Goal: Information Seeking & Learning: Understand process/instructions

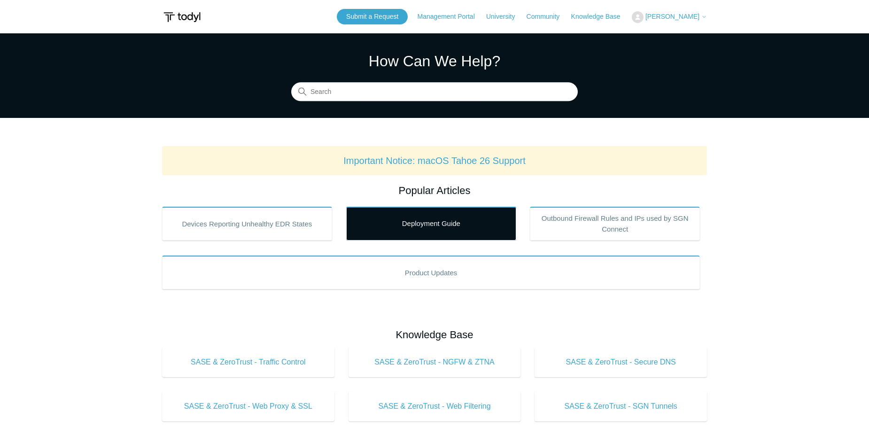
click at [428, 227] on link "Deployment Guide" at bounding box center [431, 224] width 170 height 34
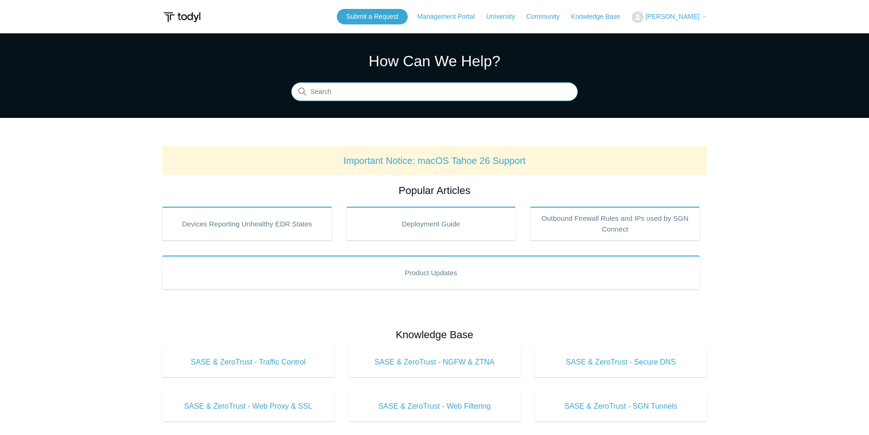
click at [324, 92] on input "Search" at bounding box center [434, 92] width 287 height 19
type input "threat"
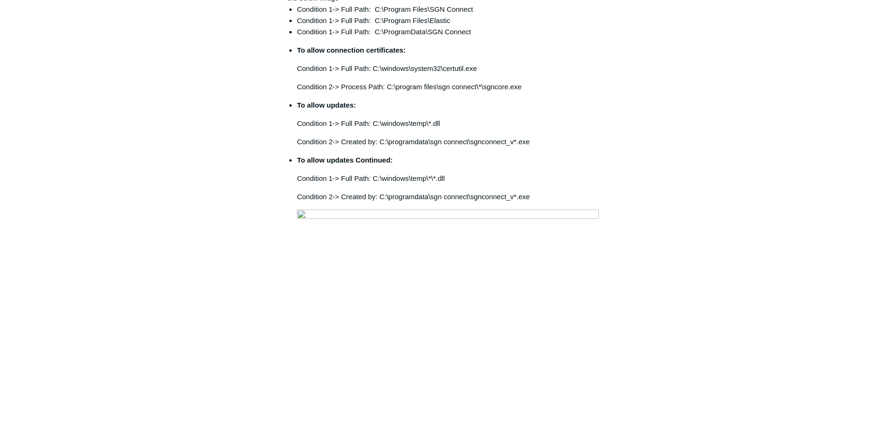
scroll to position [282, 0]
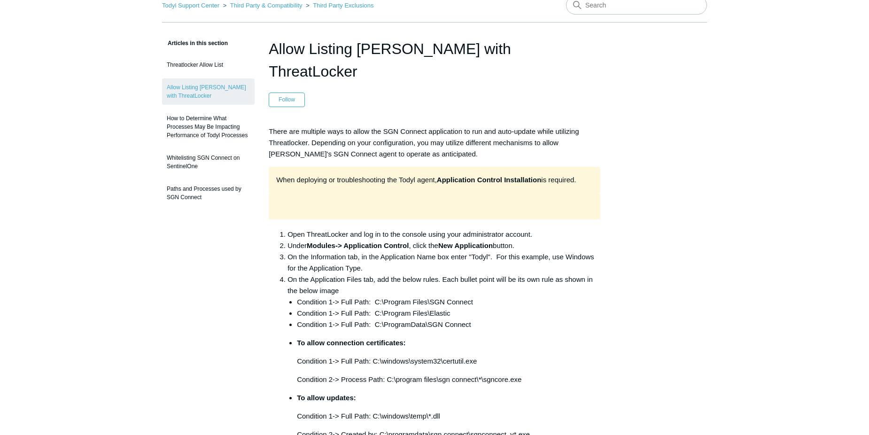
scroll to position [0, 0]
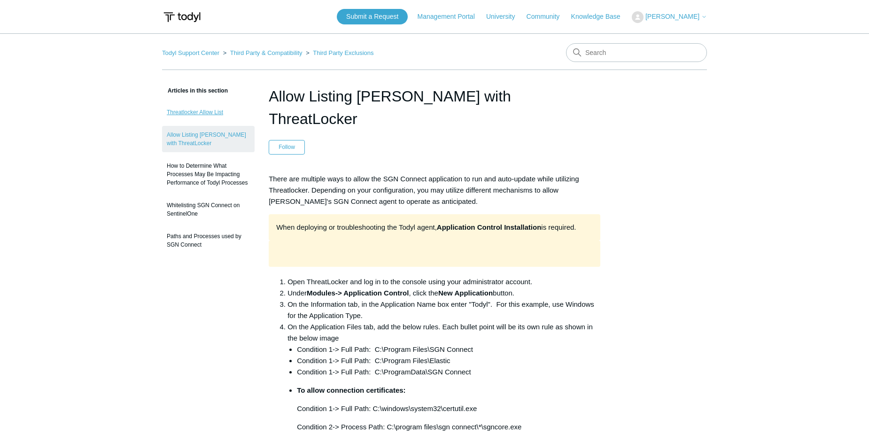
click at [204, 109] on link "Threatlocker Allow List" at bounding box center [208, 112] width 93 height 18
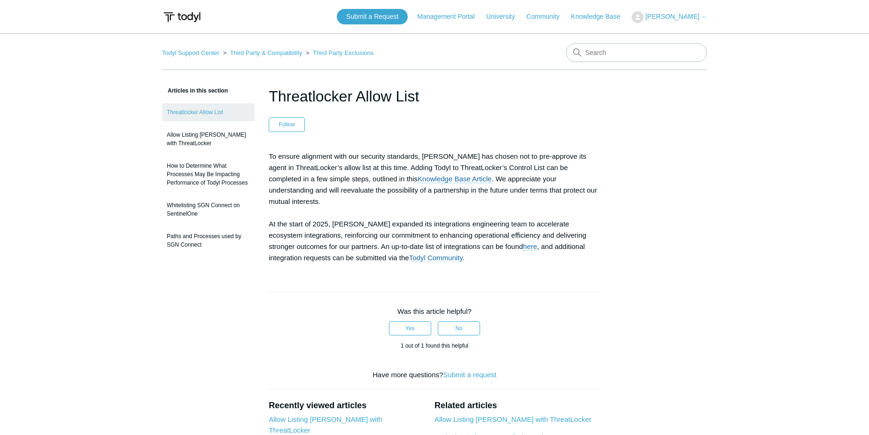
click at [409, 254] on link "Todyl Community" at bounding box center [436, 258] width 54 height 8
click at [197, 138] on link "Allow Listing [PERSON_NAME] with ThreatLocker" at bounding box center [208, 139] width 93 height 26
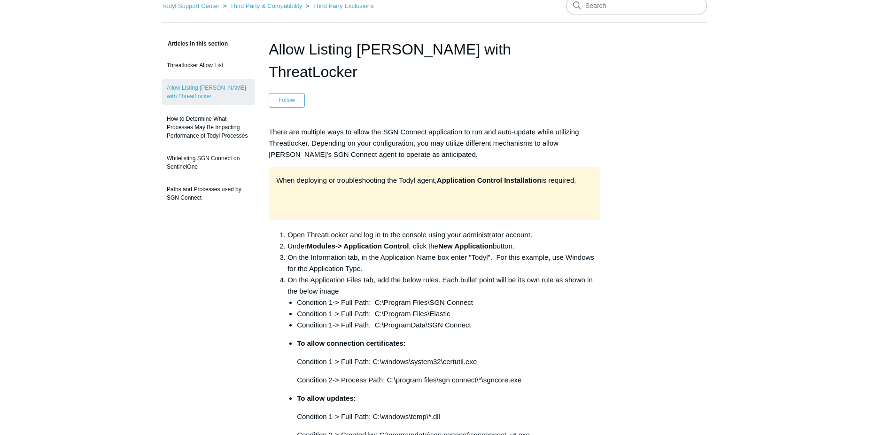
scroll to position [94, 0]
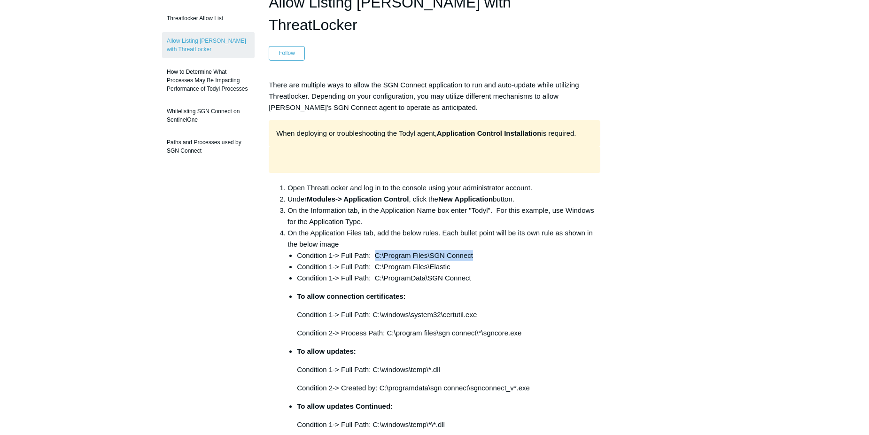
drag, startPoint x: 377, startPoint y: 234, endPoint x: 475, endPoint y: 234, distance: 98.2
click at [475, 250] on li "Condition 1-> Full Path: C:\Program Files\SGN Connect" at bounding box center [449, 255] width 304 height 11
drag, startPoint x: 475, startPoint y: 234, endPoint x: 460, endPoint y: 234, distance: 15.0
copy li "C:\Program Files\SGN Connect"
drag, startPoint x: 456, startPoint y: 245, endPoint x: 378, endPoint y: 247, distance: 78.5
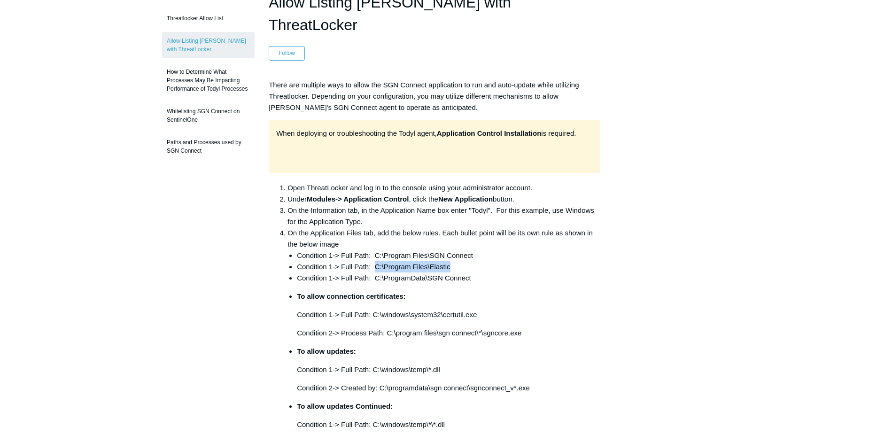
click at [377, 261] on li "Condition 1-> Full Path: C:\Program Files\Elastic" at bounding box center [449, 266] width 304 height 11
drag, startPoint x: 378, startPoint y: 247, endPoint x: 399, endPoint y: 242, distance: 21.7
copy li "C:\Program Files\Elastic"
drag, startPoint x: 376, startPoint y: 255, endPoint x: 475, endPoint y: 254, distance: 98.7
click at [475, 273] on li "Condition 1-> Full Path: C:\ProgramData\SGN Connect" at bounding box center [449, 278] width 304 height 11
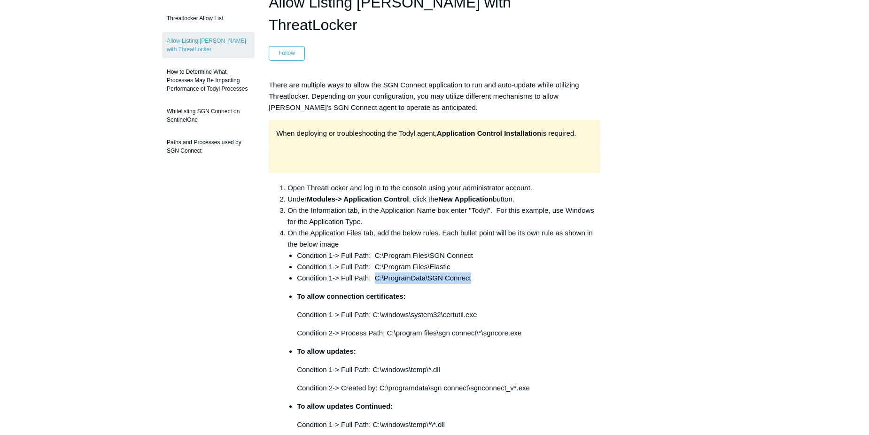
drag, startPoint x: 475, startPoint y: 254, endPoint x: 453, endPoint y: 257, distance: 21.3
copy li "C:\ProgramData\SGN Connect"
drag, startPoint x: 375, startPoint y: 233, endPoint x: 476, endPoint y: 231, distance: 100.6
click at [476, 250] on li "Condition 1-> Full Path: C:\Program Files\SGN Connect" at bounding box center [449, 255] width 304 height 11
drag, startPoint x: 476, startPoint y: 231, endPoint x: 449, endPoint y: 234, distance: 26.9
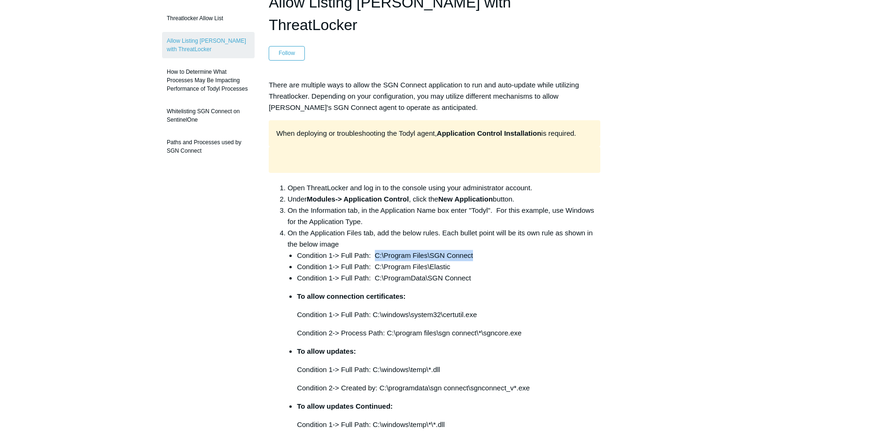
copy li "C:\Program Files\SGN Connect"
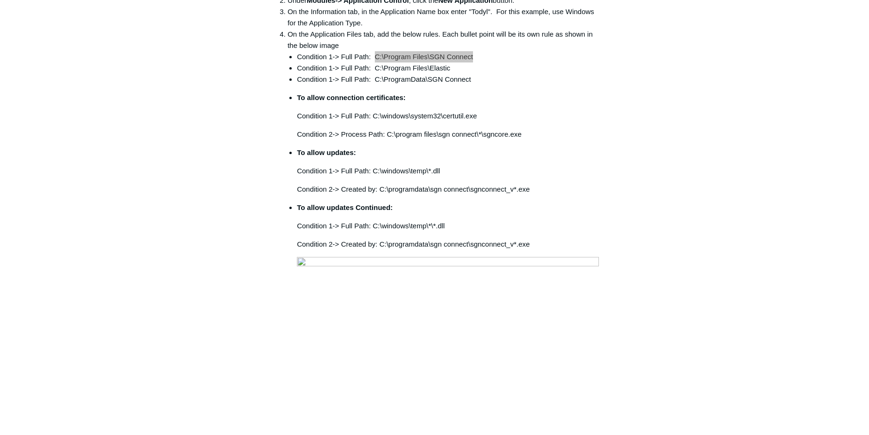
scroll to position [235, 0]
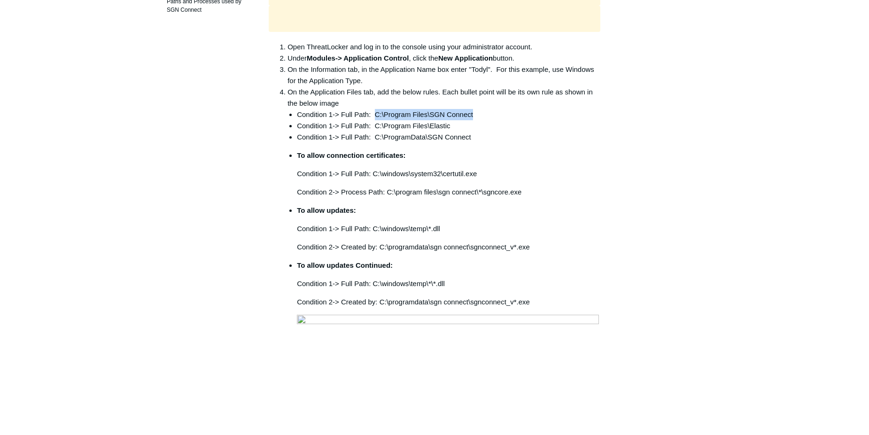
copy li "C:\Program Files\SGN Connect"
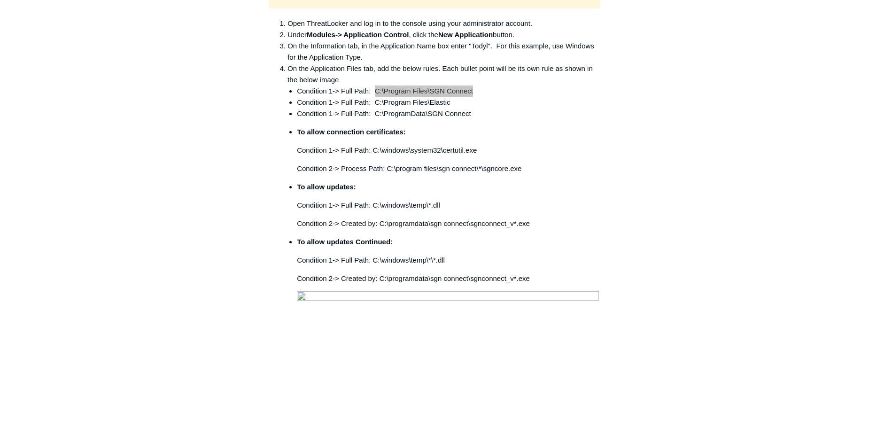
scroll to position [188, 0]
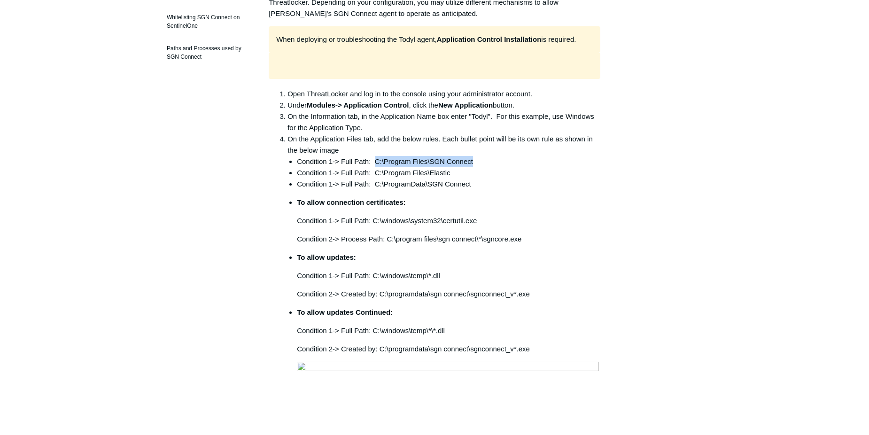
copy li "C:\Program Files\SGN Connect"
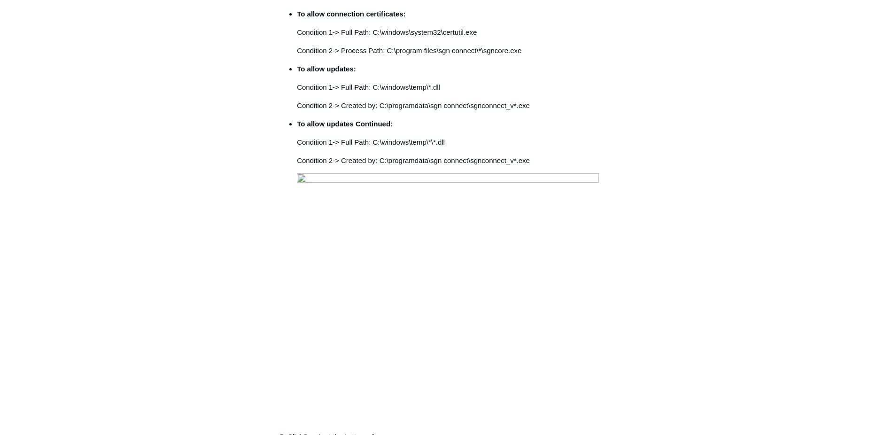
scroll to position [376, 0]
drag, startPoint x: 375, startPoint y: 67, endPoint x: 441, endPoint y: 65, distance: 66.3
click at [441, 82] on p "Condition 1-> Full Path: C:\windows\temp\*.dll" at bounding box center [449, 87] width 304 height 11
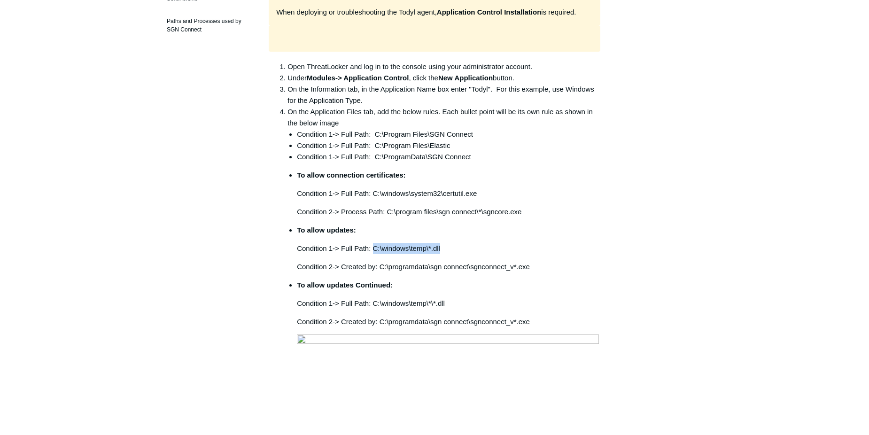
scroll to position [188, 0]
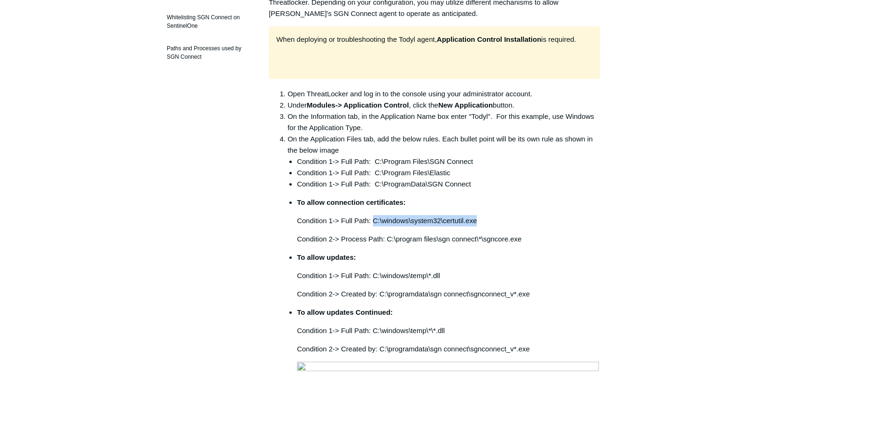
drag, startPoint x: 373, startPoint y: 198, endPoint x: 485, endPoint y: 200, distance: 112.3
click at [485, 215] on p "Condition 1-> Full Path: C:\windows\system32\certutil.exe" at bounding box center [449, 220] width 304 height 11
drag, startPoint x: 485, startPoint y: 200, endPoint x: 452, endPoint y: 201, distance: 33.4
copy p "C:\windows\system32\certutil.exe"
drag, startPoint x: 388, startPoint y: 217, endPoint x: 524, endPoint y: 215, distance: 136.8
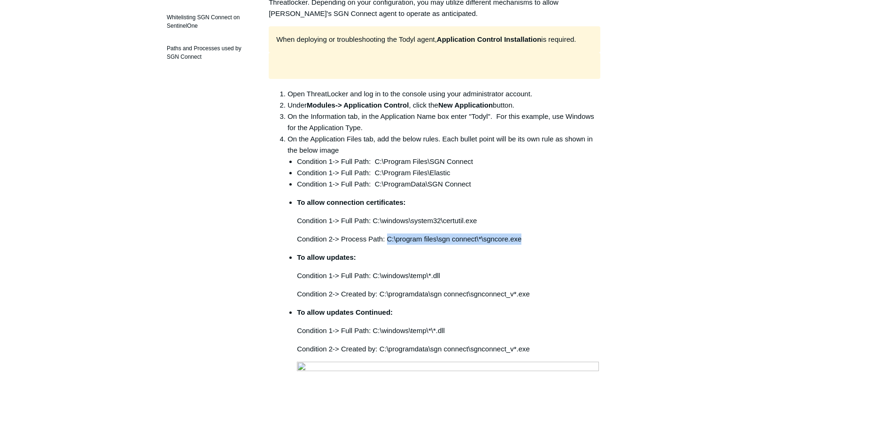
click at [524, 234] on p "Condition 2-> Process Path: C:\program files\sgn connect\*\sgncore.exe" at bounding box center [449, 239] width 304 height 11
drag, startPoint x: 524, startPoint y: 215, endPoint x: 479, endPoint y: 216, distance: 45.1
copy p "C:\program files\sgn connect\*\sgncore.exe"
drag, startPoint x: 373, startPoint y: 139, endPoint x: 472, endPoint y: 140, distance: 99.6
click at [472, 156] on li "Condition 1-> Full Path: C:\Program Files\SGN Connect" at bounding box center [449, 161] width 304 height 11
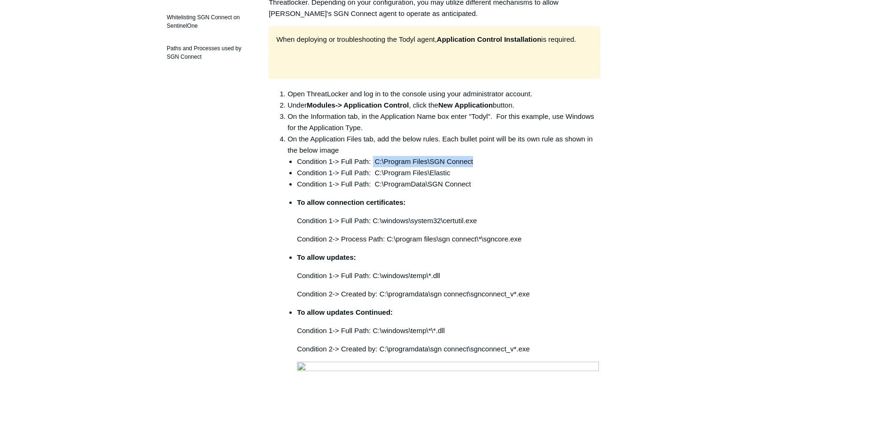
drag, startPoint x: 472, startPoint y: 140, endPoint x: 449, endPoint y: 141, distance: 23.5
copy li "C:\Program Files\SGN Connect"
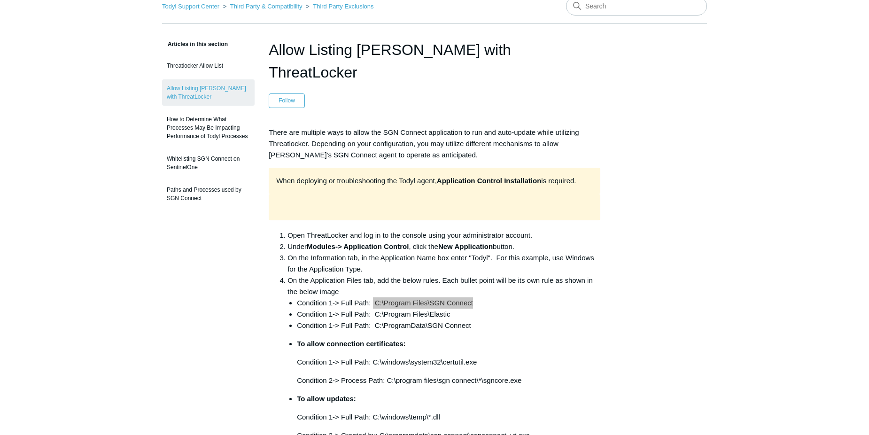
scroll to position [47, 0]
